Goal: Information Seeking & Learning: Find contact information

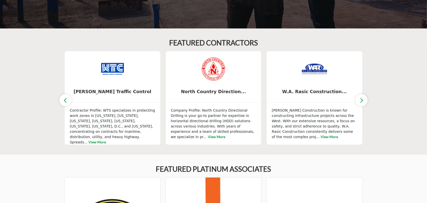
scroll to position [227, 0]
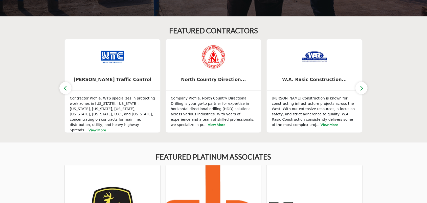
click at [362, 88] on icon "button" at bounding box center [361, 88] width 4 height 6
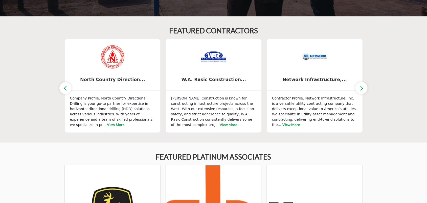
click at [362, 88] on icon "button" at bounding box center [361, 88] width 4 height 6
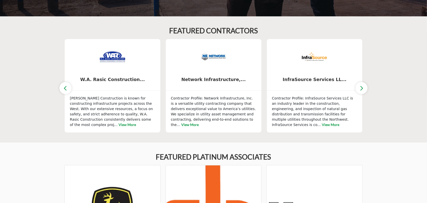
click at [362, 88] on icon "button" at bounding box center [361, 88] width 4 height 6
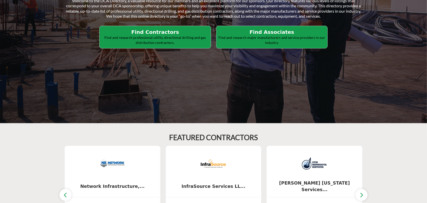
scroll to position [19, 0]
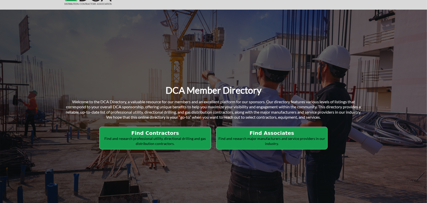
drag, startPoint x: 183, startPoint y: 132, endPoint x: 165, endPoint y: 132, distance: 17.4
drag, startPoint x: 165, startPoint y: 132, endPoint x: 269, endPoint y: 134, distance: 103.9
click at [209, 134] on h2 "Find Associates" at bounding box center [155, 133] width 108 height 6
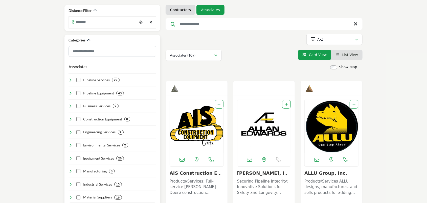
scroll to position [101, 0]
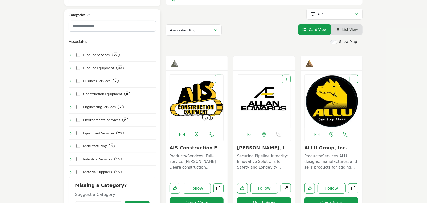
click at [72, 54] on icon at bounding box center [70, 55] width 4 height 4
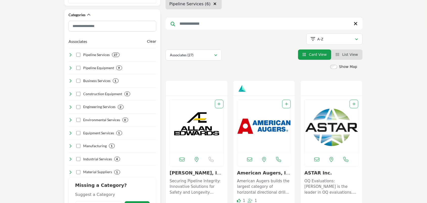
scroll to position [101, 0]
click at [71, 119] on icon at bounding box center [70, 120] width 4 height 4
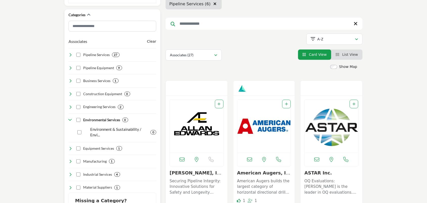
click at [71, 119] on icon at bounding box center [70, 120] width 4 height 4
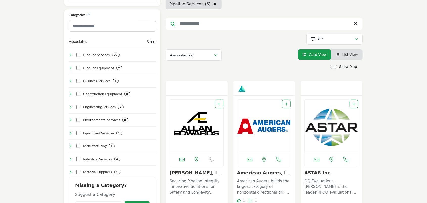
click at [70, 157] on icon at bounding box center [70, 159] width 4 height 4
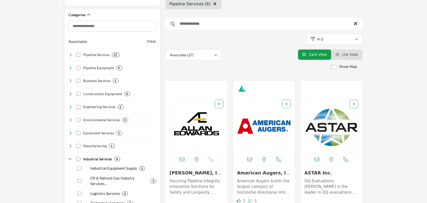
scroll to position [126, 0]
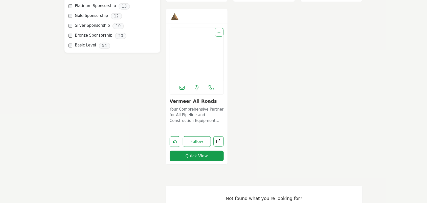
scroll to position [354, 0]
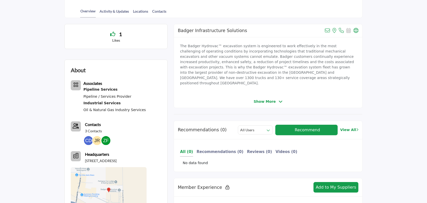
scroll to position [126, 0]
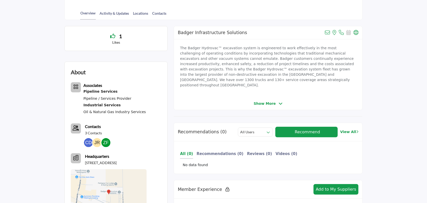
click at [264, 101] on span "Show More" at bounding box center [265, 103] width 22 height 5
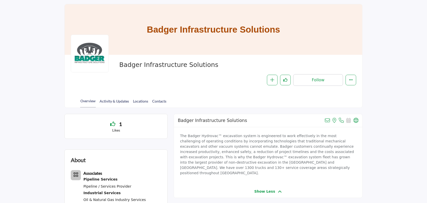
scroll to position [0, 0]
